Goal: Communication & Community: Ask a question

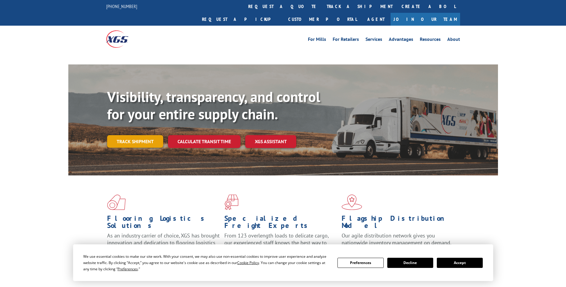
drag, startPoint x: 0, startPoint y: 0, endPoint x: 134, endPoint y: 131, distance: 187.2
click at [134, 135] on link "Track shipment" at bounding box center [135, 141] width 56 height 13
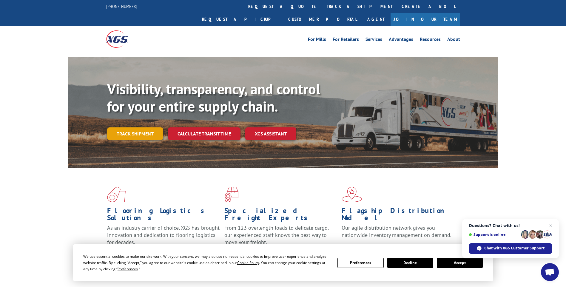
click at [137, 127] on link "Track shipment" at bounding box center [135, 133] width 56 height 13
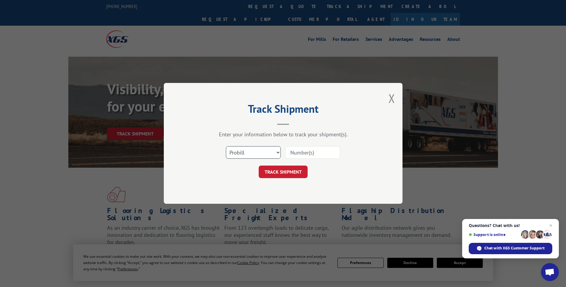
click at [278, 153] on select "Select category... Probill BOL PO" at bounding box center [253, 153] width 55 height 13
select select "bol"
click at [226, 147] on select "Select category... Probill BOL PO" at bounding box center [253, 153] width 55 height 13
click at [308, 154] on input at bounding box center [312, 153] width 55 height 13
type input "2860425"
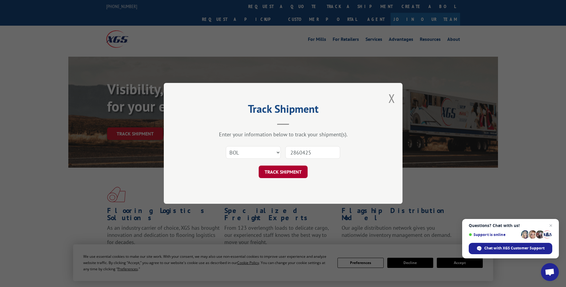
click at [295, 174] on button "TRACK SHIPMENT" at bounding box center [283, 172] width 49 height 13
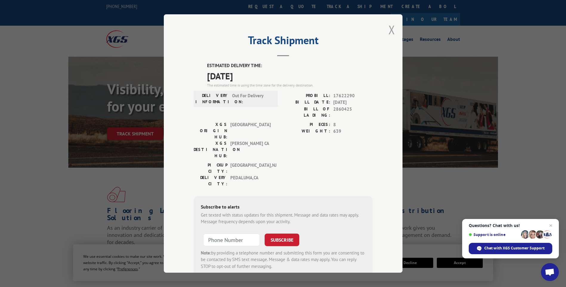
click at [391, 31] on button "Close modal" at bounding box center [392, 30] width 7 height 16
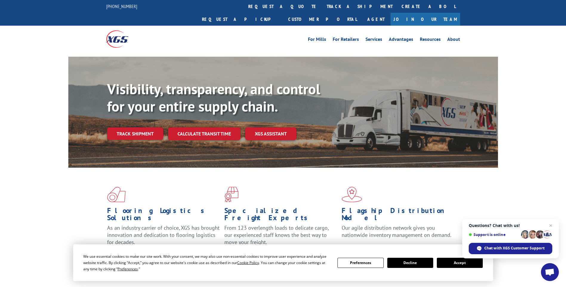
click at [451, 263] on button "Accept" at bounding box center [460, 263] width 46 height 10
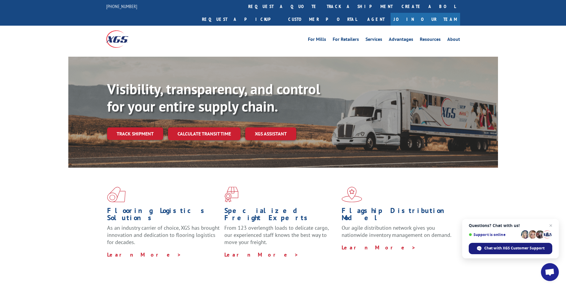
click at [507, 249] on span "Chat with XGS Customer Support" at bounding box center [514, 248] width 60 height 5
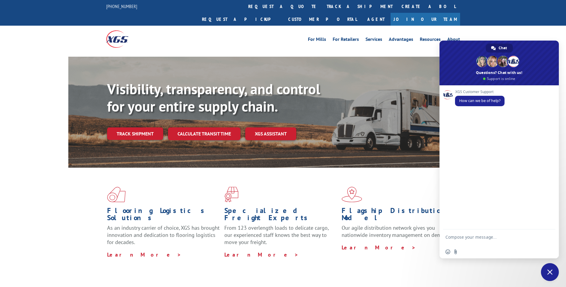
click at [471, 237] on textarea "Compose your message..." at bounding box center [493, 240] width 94 height 11
type textarea "can you provide the address where material is being delivered? 2860425"
click at [548, 237] on span "Send" at bounding box center [548, 237] width 4 height 4
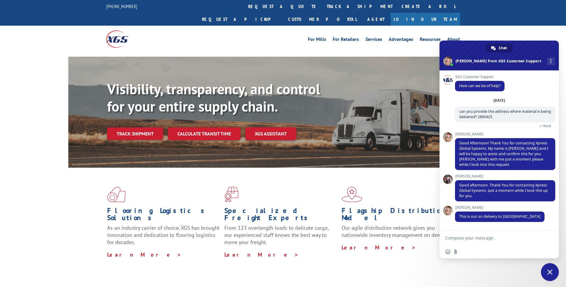
click at [484, 237] on textarea "Compose your message..." at bounding box center [493, 237] width 94 height 5
type textarea "address please"
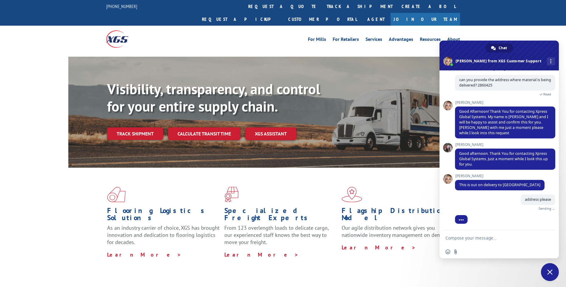
scroll to position [25, 0]
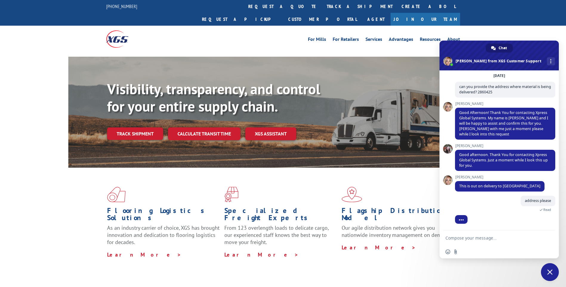
click at [473, 239] on textarea "Compose your message..." at bounding box center [493, 237] width 94 height 5
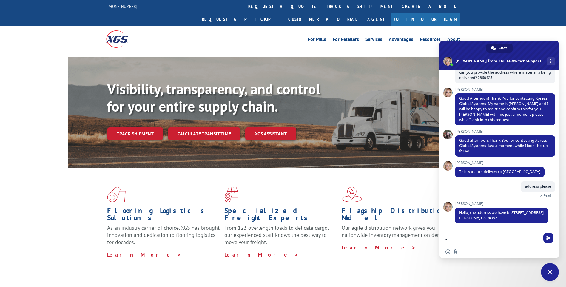
type textarea "I"
type textarea "perfect!!"
click at [549, 240] on span "Send" at bounding box center [548, 238] width 10 height 10
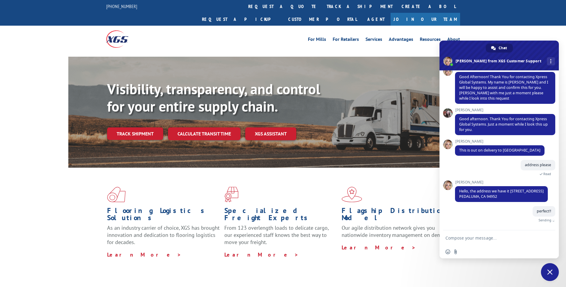
scroll to position [54, 0]
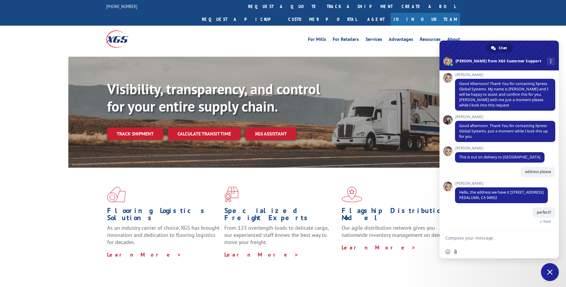
click at [550, 274] on span "Close chat" at bounding box center [549, 271] width 5 height 5
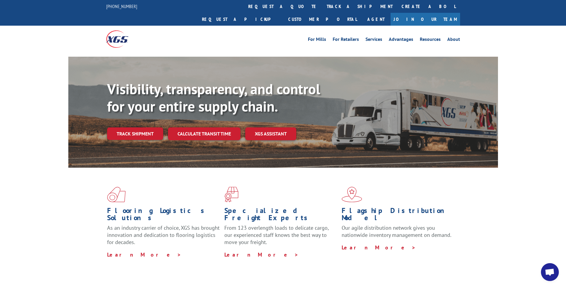
click at [275, 273] on div "Flooring Logistics Solutions As an industry carrier of choice, XGS has brought …" at bounding box center [283, 228] width 566 height 120
